Goal: Transaction & Acquisition: Purchase product/service

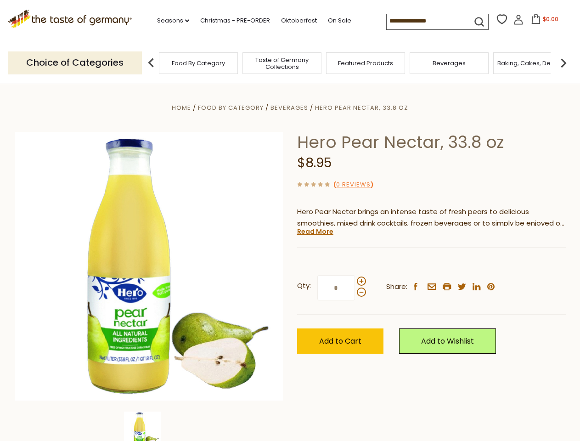
click at [290, 220] on div "Home Food By Category [GEOGRAPHIC_DATA] Hero Pear Nectar, 33.8 oz Hero Pear Nec…" at bounding box center [290, 279] width 565 height 354
click at [169, 21] on link "Seasons dropdown_arrow" at bounding box center [173, 21] width 32 height 10
click at [426, 21] on input at bounding box center [426, 20] width 78 height 13
click at [543, 22] on span "$0.00" at bounding box center [551, 19] width 16 height 8
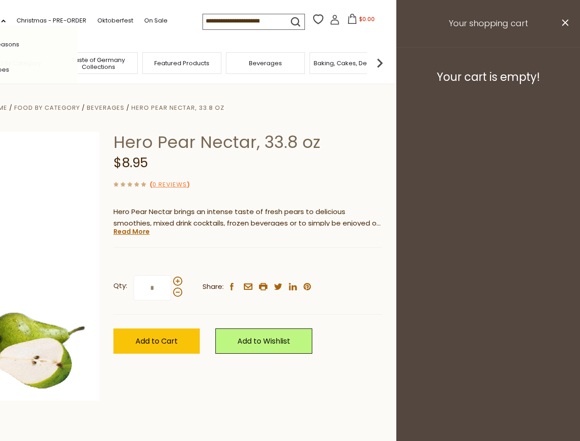
click at [78, 62] on div "All Seasons Recipes Game Day [DATE] [DATE] [DATE][PERSON_NAME] [DATE] Springfes…" at bounding box center [25, 220] width 104 height 389
click at [563, 62] on footer "Your cart is empty!" at bounding box center [488, 76] width 184 height 59
click at [290, 262] on div "Qty: * Share: facebook email printer twitter linkedin pinterest" at bounding box center [247, 287] width 269 height 53
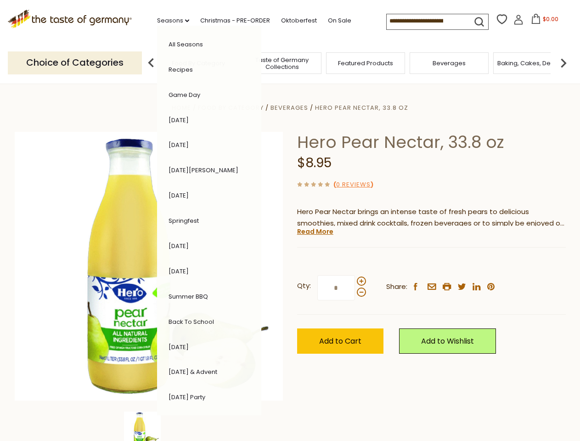
click at [149, 426] on div "Home Food By Category [GEOGRAPHIC_DATA] Hero Pear Nectar, 33.8 oz Hero Pear Nec…" at bounding box center [290, 279] width 565 height 354
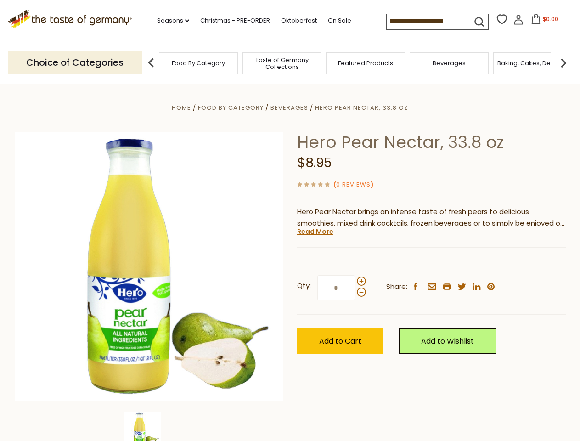
click at [149, 426] on img at bounding box center [142, 429] width 37 height 37
click at [315, 231] on link "Read More" at bounding box center [315, 231] width 36 height 9
